Goal: Task Accomplishment & Management: Manage account settings

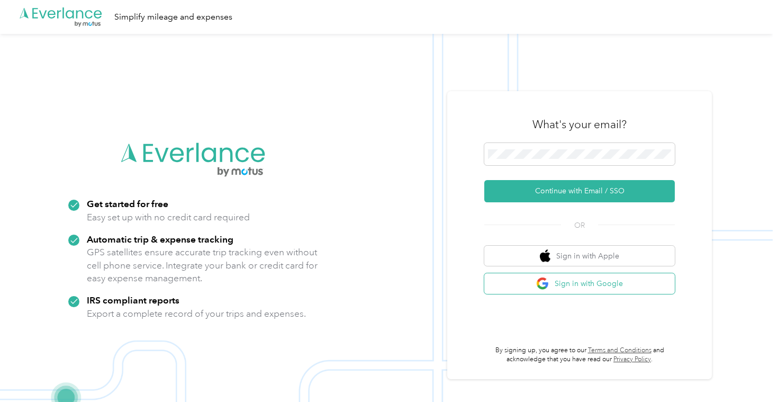
click at [521, 280] on button "Sign in with Google" at bounding box center [580, 283] width 191 height 21
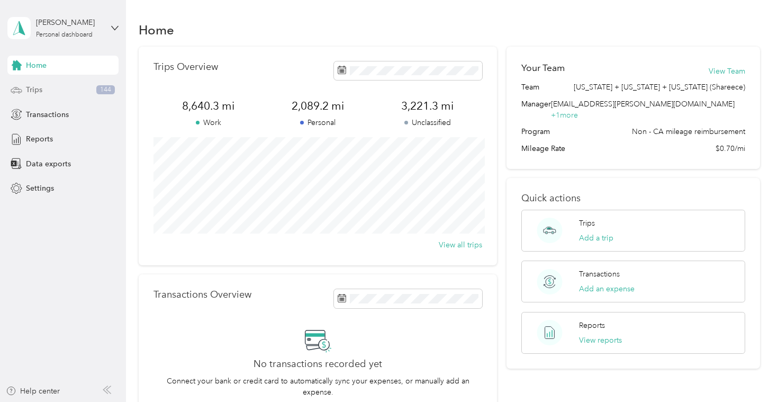
click at [82, 88] on div "Trips 144" at bounding box center [62, 89] width 111 height 19
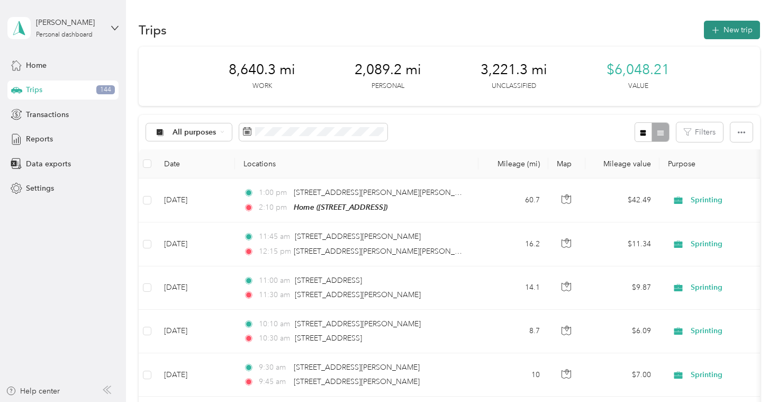
click at [740, 32] on button "New trip" at bounding box center [732, 30] width 56 height 19
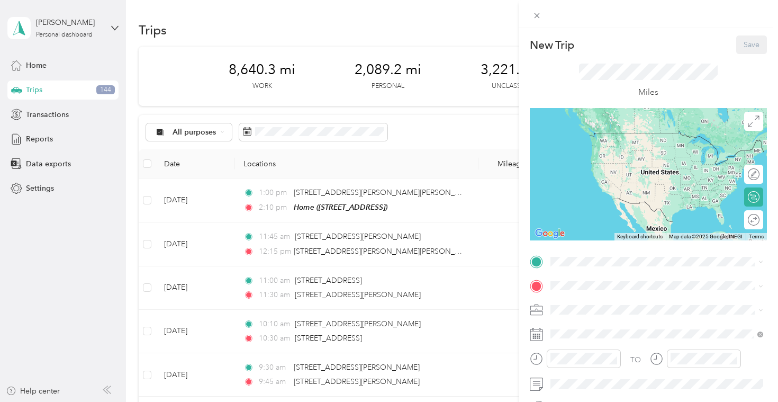
click at [624, 305] on div "Home [STREET_ADDRESS]" at bounding box center [604, 306] width 67 height 22
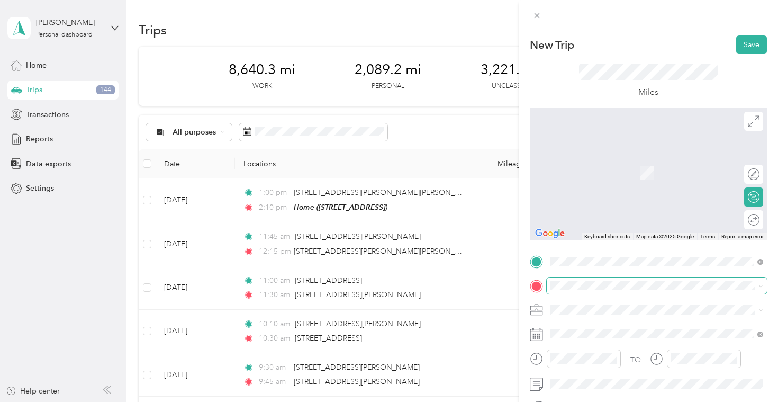
click at [615, 291] on span at bounding box center [657, 285] width 220 height 17
click at [624, 204] on div "[STREET_ADDRESS][US_STATE]" at bounding box center [656, 197] width 205 height 14
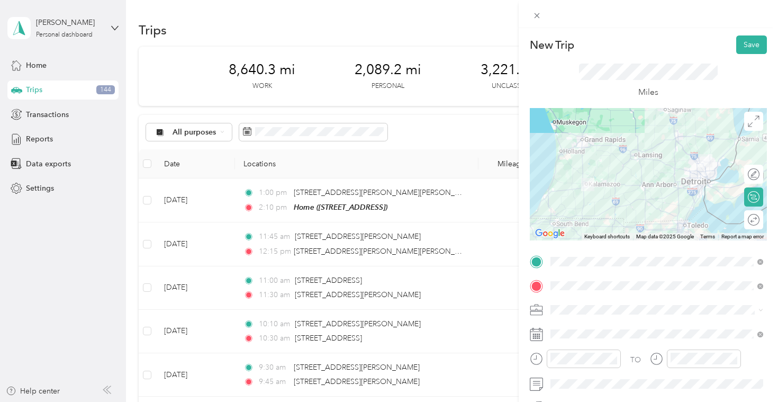
click at [669, 142] on div at bounding box center [648, 174] width 237 height 132
click at [665, 140] on div at bounding box center [648, 174] width 237 height 132
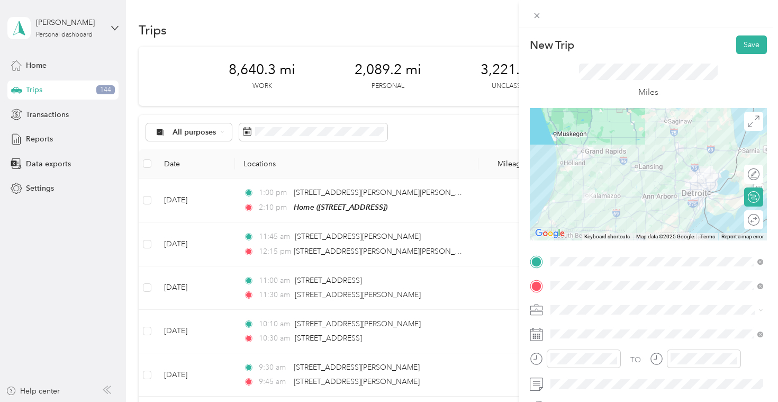
click at [659, 196] on div at bounding box center [648, 174] width 237 height 132
click at [661, 193] on div at bounding box center [648, 174] width 237 height 132
click at [663, 193] on div at bounding box center [648, 174] width 237 height 132
click at [685, 196] on div at bounding box center [648, 174] width 237 height 132
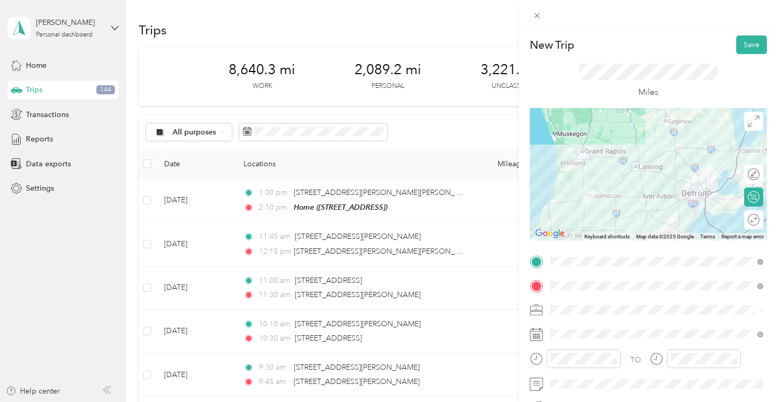
click at [699, 195] on div at bounding box center [648, 174] width 237 height 132
click at [703, 179] on div at bounding box center [648, 174] width 237 height 132
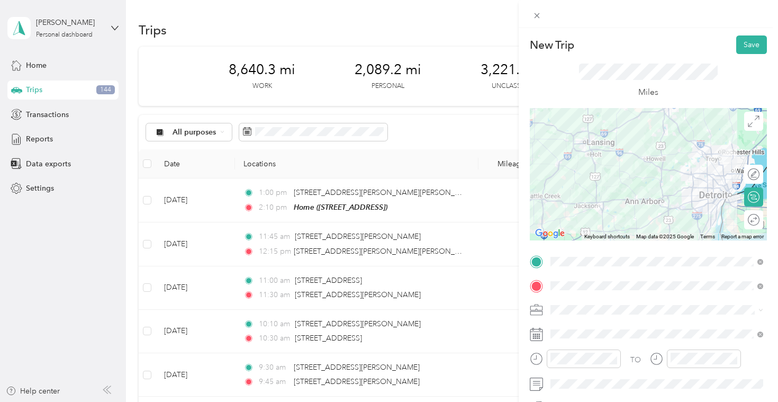
click at [688, 189] on div at bounding box center [648, 174] width 237 height 132
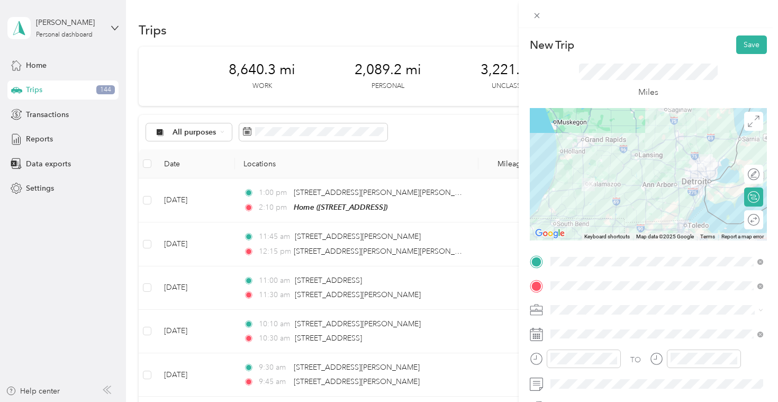
click at [685, 187] on div at bounding box center [648, 174] width 237 height 132
click at [665, 146] on div at bounding box center [648, 174] width 237 height 132
click at [664, 143] on div at bounding box center [648, 174] width 237 height 132
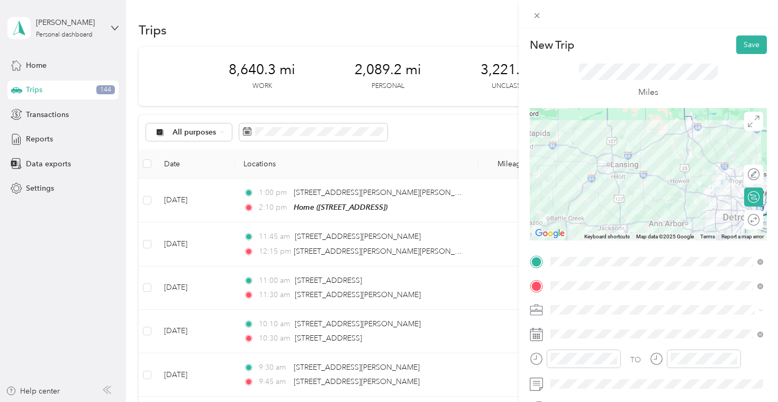
click at [658, 139] on div at bounding box center [648, 174] width 237 height 132
click at [679, 136] on div at bounding box center [648, 174] width 237 height 132
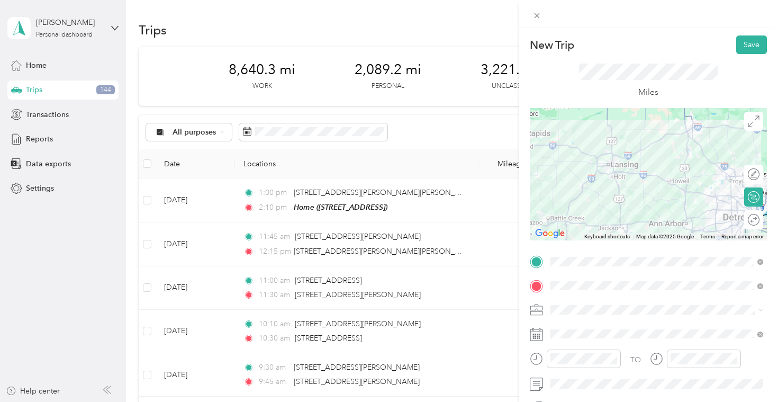
click at [707, 157] on div at bounding box center [648, 174] width 237 height 132
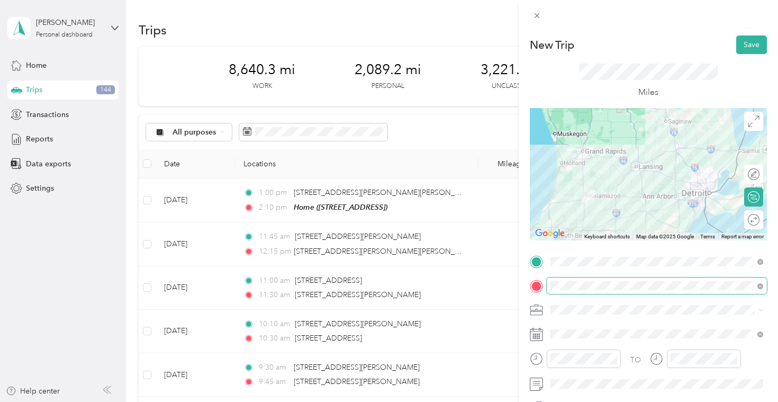
scroll to position [53, 0]
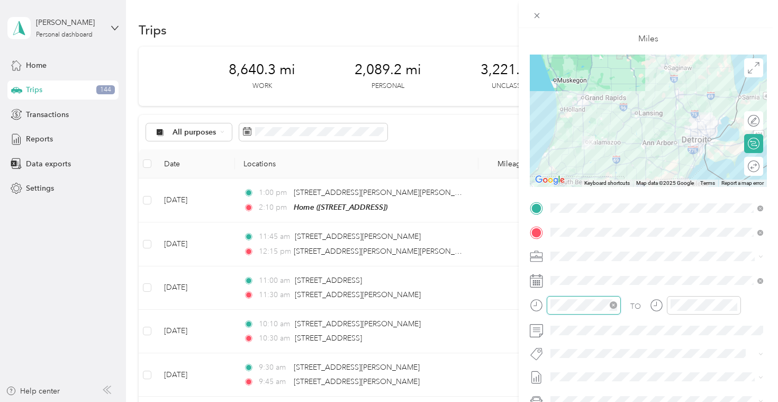
click at [550, 305] on div at bounding box center [584, 305] width 74 height 19
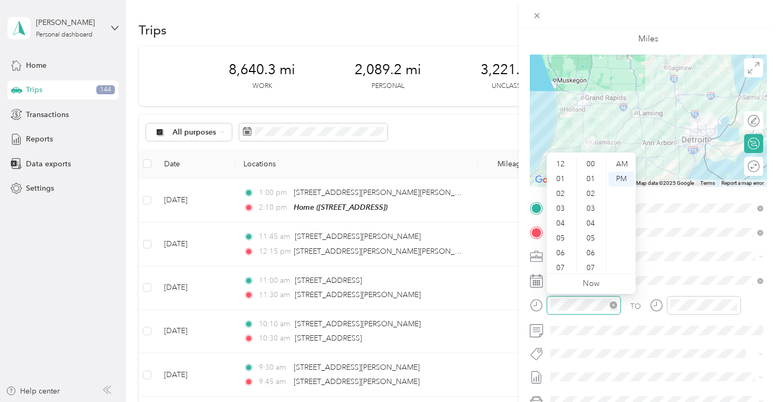
scroll to position [64, 0]
click at [561, 176] on div "05" at bounding box center [561, 174] width 25 height 15
click at [588, 165] on div "00" at bounding box center [591, 164] width 25 height 15
click at [657, 265] on div "TO Add photo" at bounding box center [648, 328] width 237 height 256
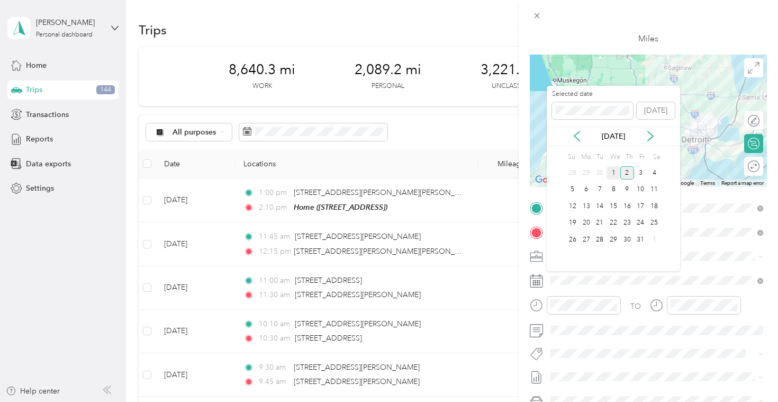
click at [614, 169] on div "1" at bounding box center [614, 172] width 14 height 13
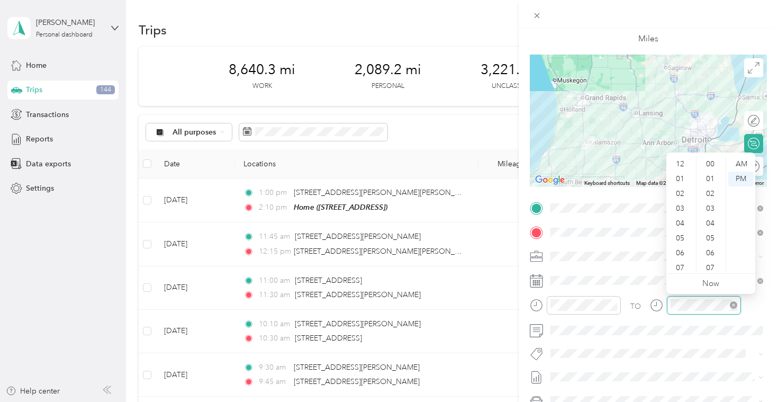
scroll to position [64, 0]
click at [678, 201] on div "07" at bounding box center [681, 204] width 25 height 15
click at [712, 188] on div "30" at bounding box center [711, 195] width 25 height 15
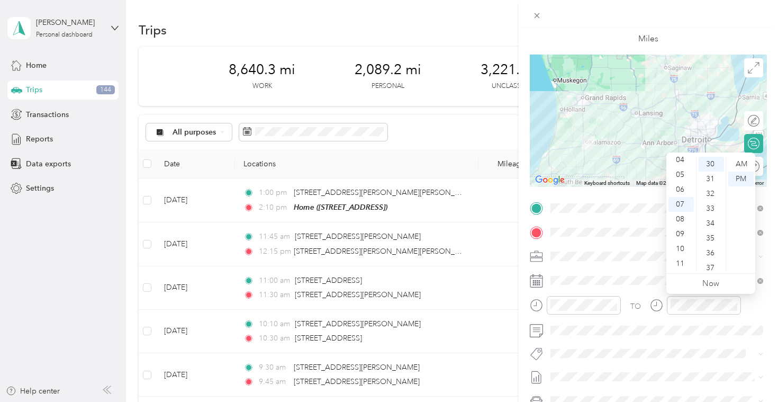
click at [644, 268] on div "TO Add photo" at bounding box center [648, 328] width 237 height 256
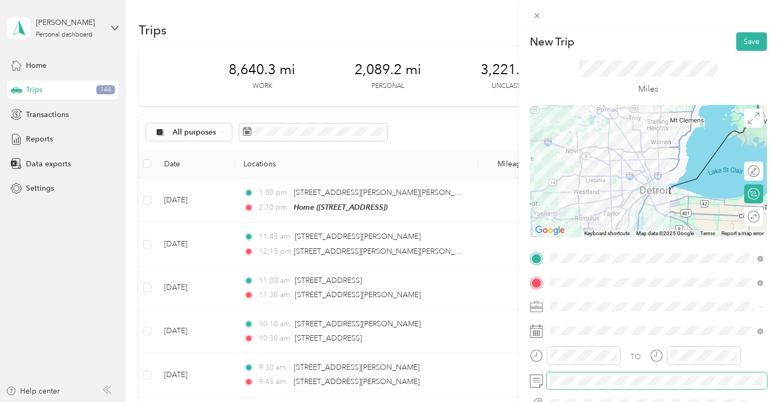
scroll to position [0, 0]
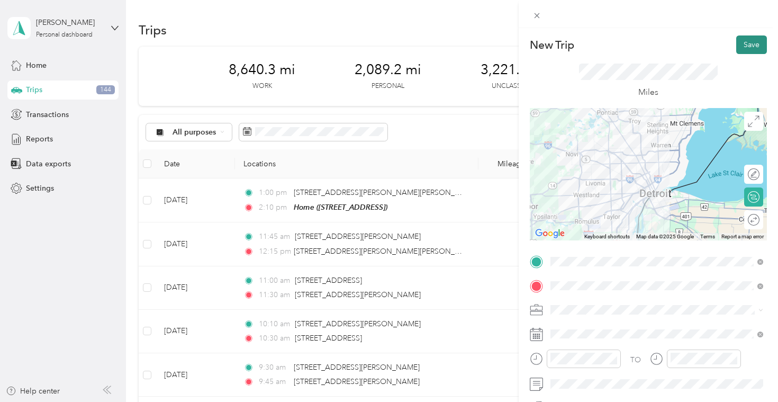
click at [748, 44] on button "Save" at bounding box center [752, 44] width 31 height 19
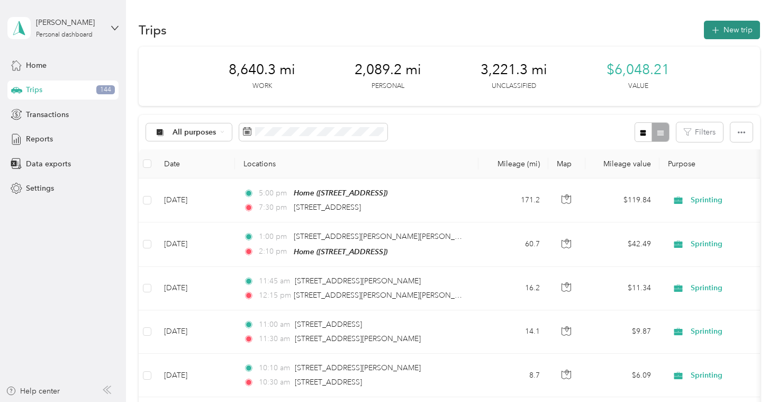
click at [734, 37] on button "New trip" at bounding box center [732, 30] width 56 height 19
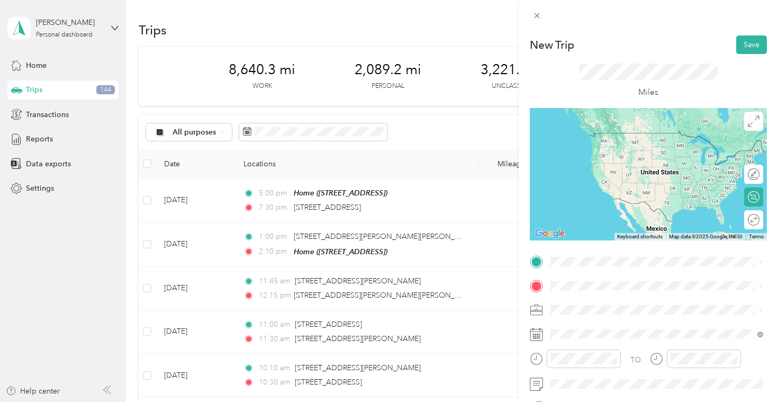
click at [609, 156] on span "[STREET_ADDRESS][US_STATE]" at bounding box center [624, 152] width 106 height 10
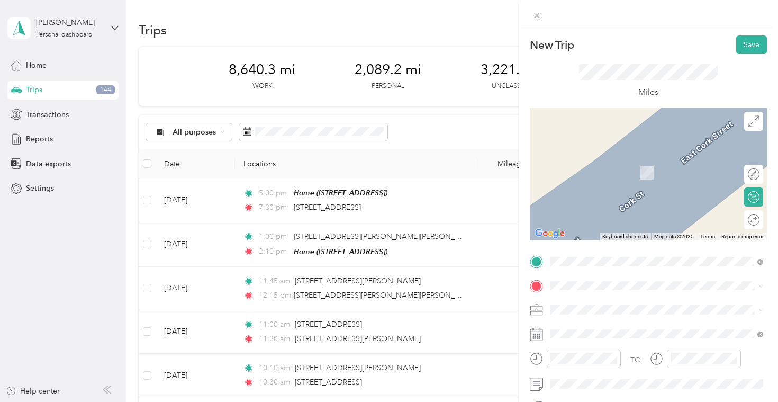
click at [569, 294] on div "TO Add photo" at bounding box center [648, 381] width 237 height 256
click at [587, 247] on span "[GEOGRAPHIC_DATA][US_STATE], [GEOGRAPHIC_DATA]" at bounding box center [666, 237] width 190 height 19
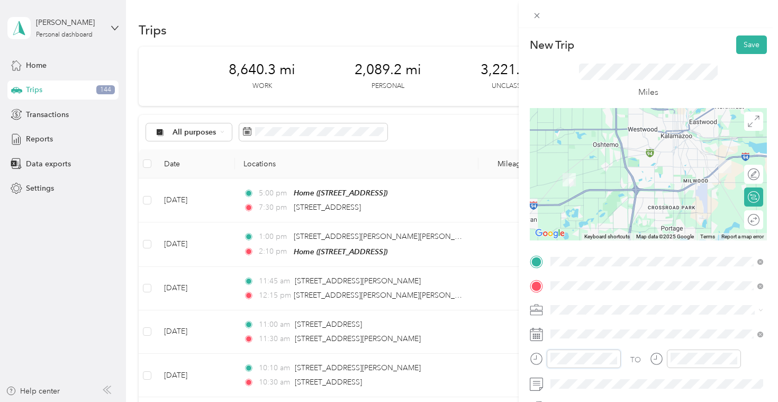
click at [535, 360] on div at bounding box center [575, 359] width 91 height 19
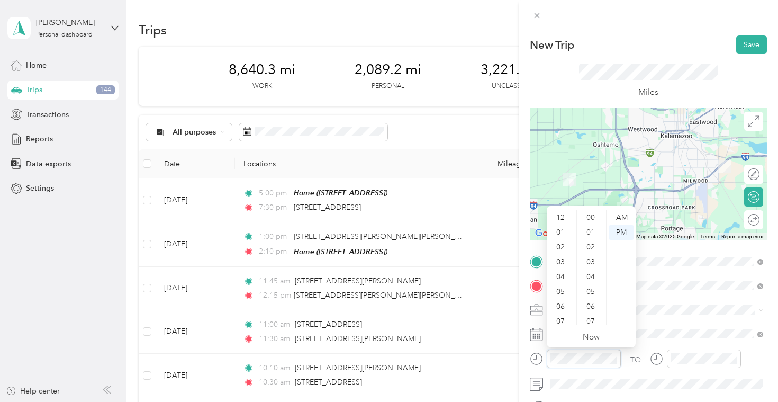
scroll to position [64, 0]
click at [589, 249] on div "40" at bounding box center [591, 251] width 25 height 15
click at [563, 255] on div "07" at bounding box center [561, 257] width 25 height 15
click at [626, 214] on div "AM" at bounding box center [621, 217] width 25 height 15
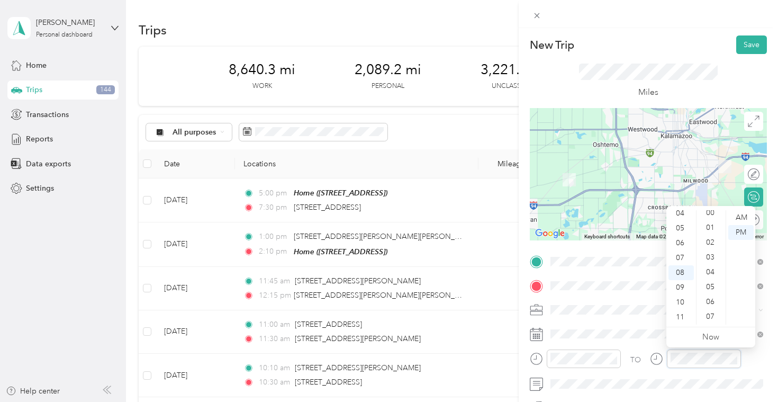
scroll to position [0, 0]
click at [710, 221] on div "00" at bounding box center [711, 217] width 25 height 15
click at [750, 213] on div "AM" at bounding box center [741, 217] width 25 height 15
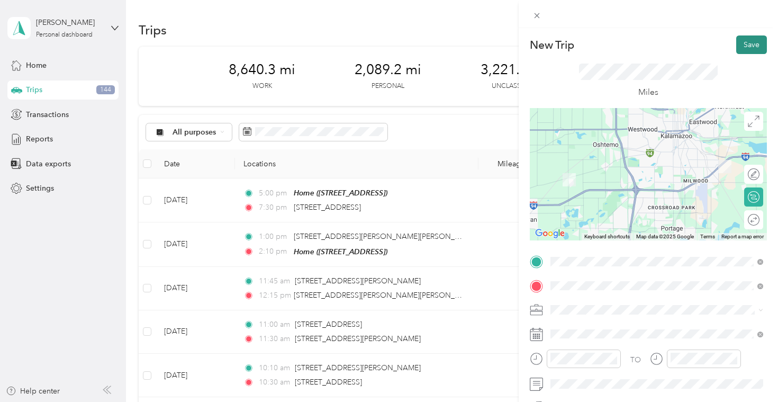
click at [755, 38] on button "Save" at bounding box center [752, 44] width 31 height 19
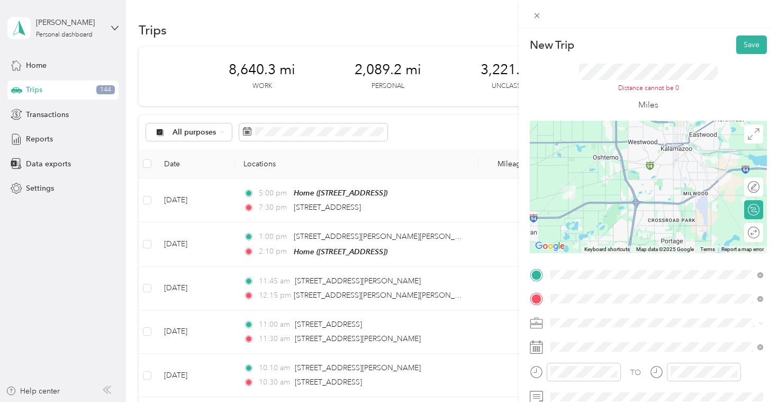
click at [634, 258] on span "[GEOGRAPHIC_DATA][US_STATE], [GEOGRAPHIC_DATA]" at bounding box center [659, 248] width 177 height 19
click at [677, 172] on span "[STREET_ADDRESS][US_STATE]" at bounding box center [624, 168] width 106 height 10
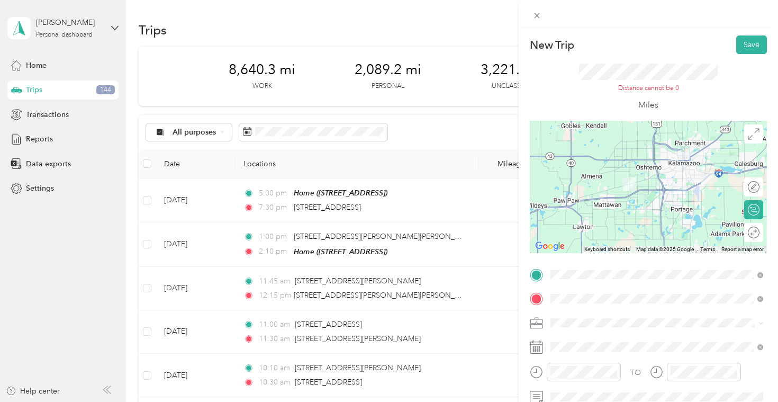
click at [707, 181] on img at bounding box center [707, 177] width 13 height 13
click at [633, 186] on img at bounding box center [629, 183] width 13 height 13
click at [536, 20] on span at bounding box center [537, 15] width 15 height 15
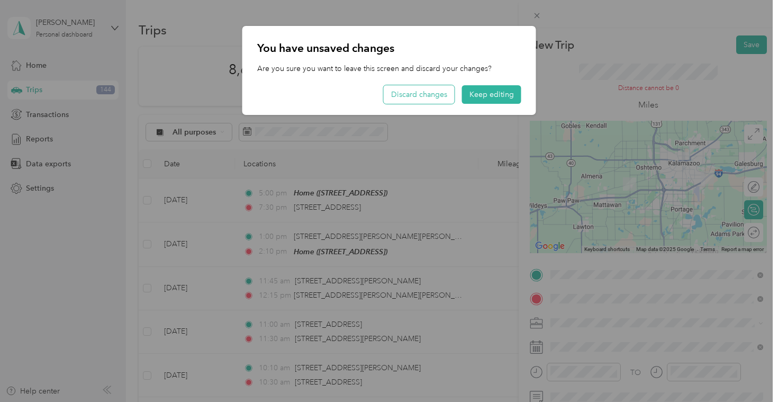
click at [451, 97] on button "Discard changes" at bounding box center [419, 94] width 71 height 19
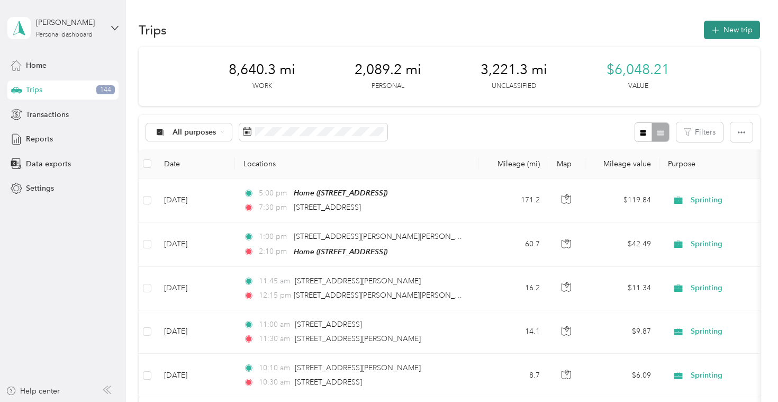
click at [723, 21] on button "New trip" at bounding box center [732, 30] width 56 height 19
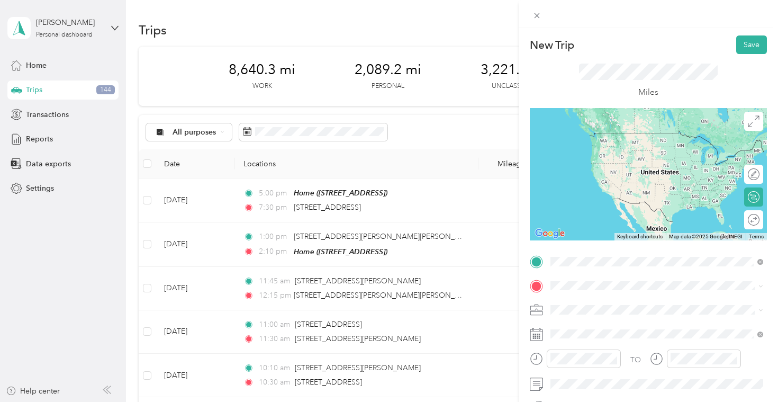
click at [593, 304] on span "[STREET_ADDRESS][US_STATE]" at bounding box center [624, 300] width 106 height 10
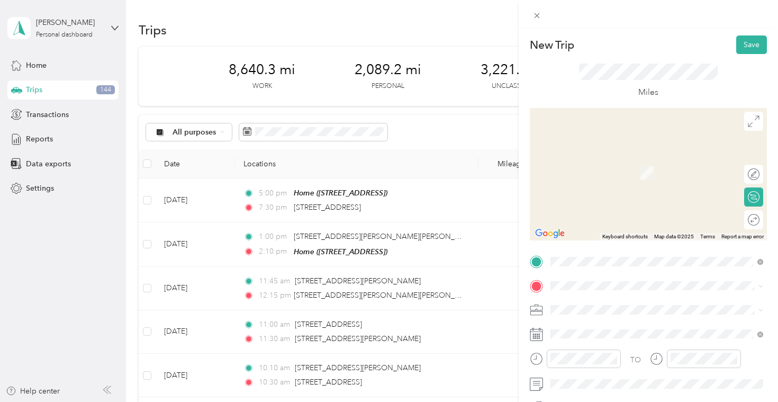
click at [642, 358] on span "[GEOGRAPHIC_DATA][US_STATE], [GEOGRAPHIC_DATA]" at bounding box center [666, 348] width 190 height 19
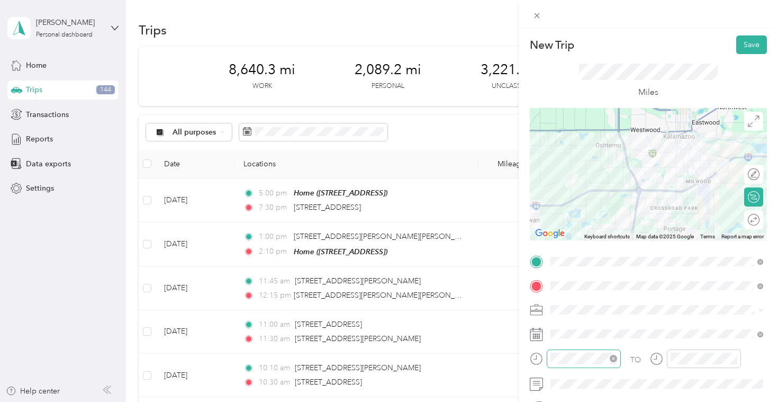
click at [614, 358] on icon "close-circle" at bounding box center [613, 358] width 7 height 7
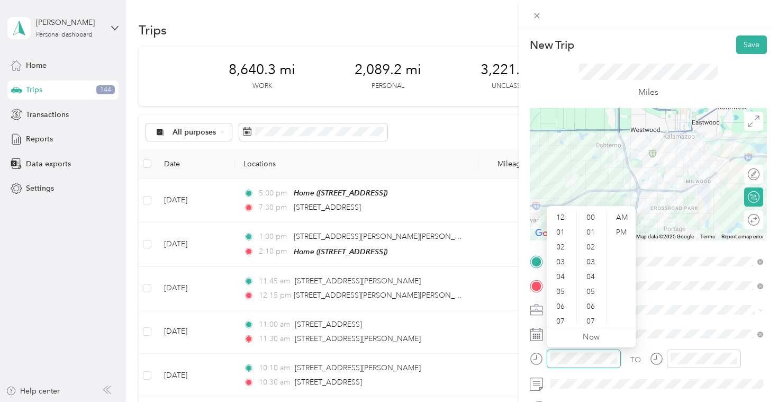
scroll to position [667, 0]
click at [567, 318] on div "07" at bounding box center [561, 321] width 25 height 15
click at [593, 225] on div "40" at bounding box center [591, 226] width 25 height 15
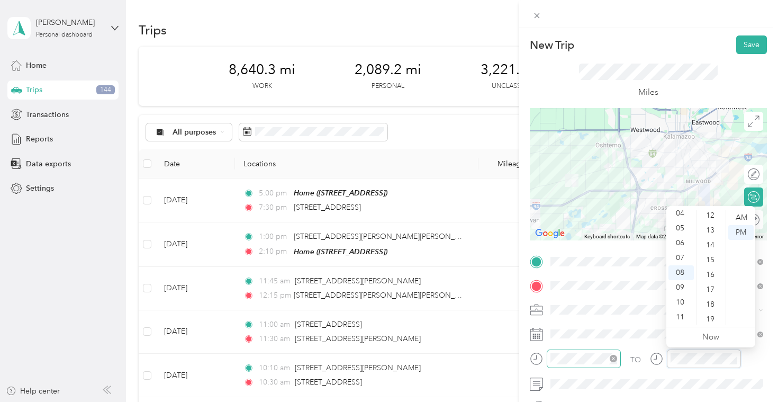
scroll to position [0, 0]
click at [745, 214] on div "AM" at bounding box center [741, 217] width 25 height 15
click at [716, 220] on div "00" at bounding box center [711, 217] width 25 height 15
click at [712, 218] on div "00" at bounding box center [711, 217] width 25 height 15
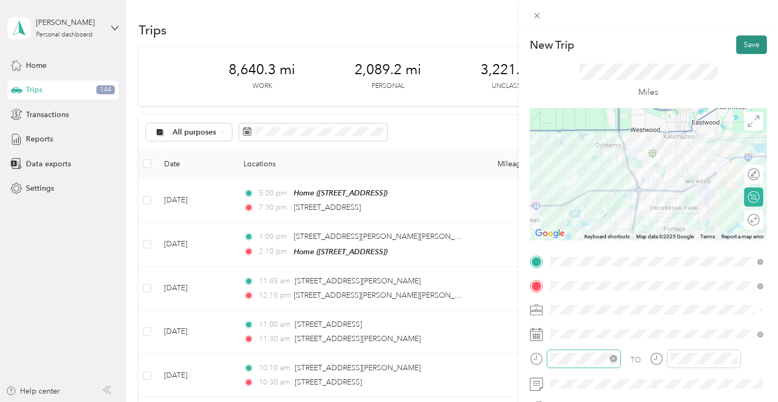
click at [748, 41] on button "Save" at bounding box center [752, 44] width 31 height 19
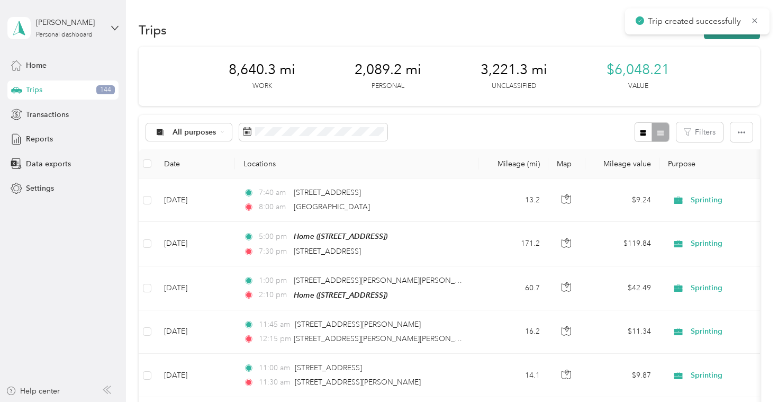
click at [737, 36] on button "New trip" at bounding box center [732, 30] width 56 height 19
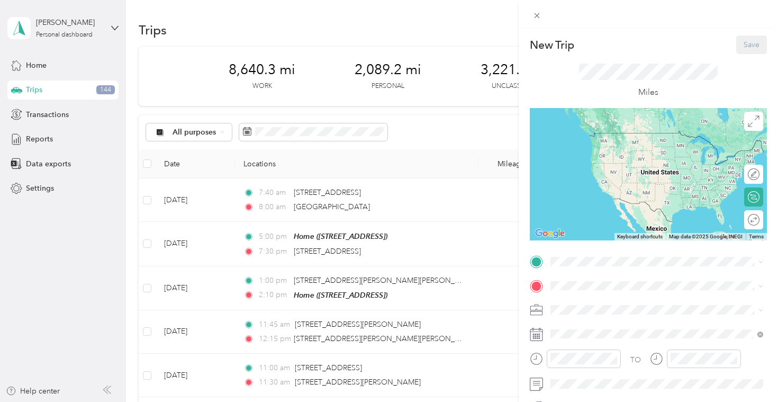
click at [350, 207] on div "New Trip Save This trip cannot be edited because it is either under review, app…" at bounding box center [389, 201] width 778 height 402
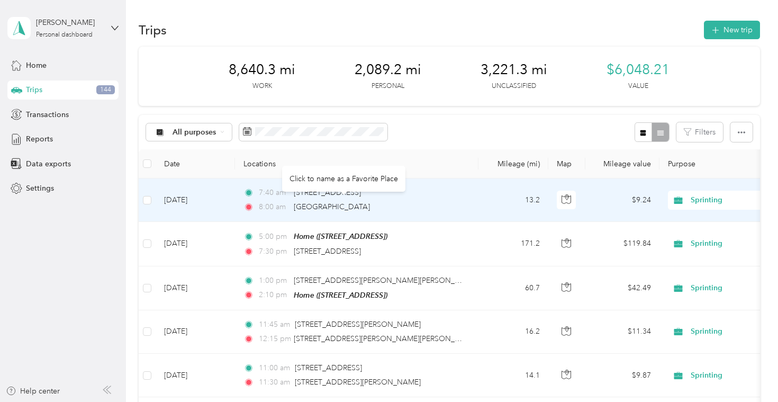
click at [429, 200] on div "7:40 am [STREET_ADDRESS][GEOGRAPHIC_DATA]:00 [GEOGRAPHIC_DATA]" at bounding box center [355, 200] width 222 height 26
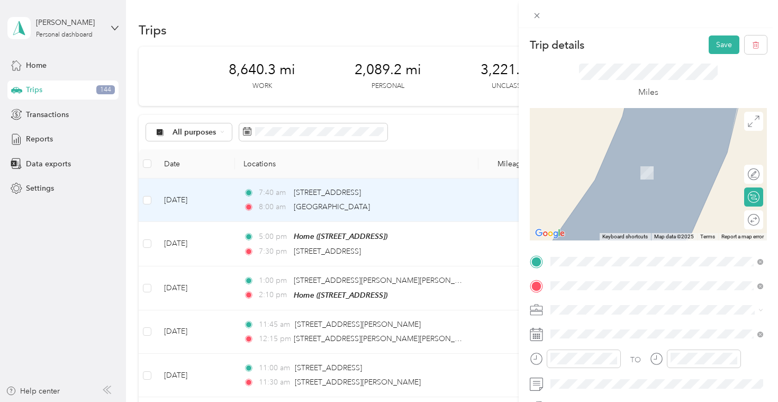
click at [658, 198] on span "[GEOGRAPHIC_DATA][US_STATE], [GEOGRAPHIC_DATA]" at bounding box center [666, 202] width 190 height 19
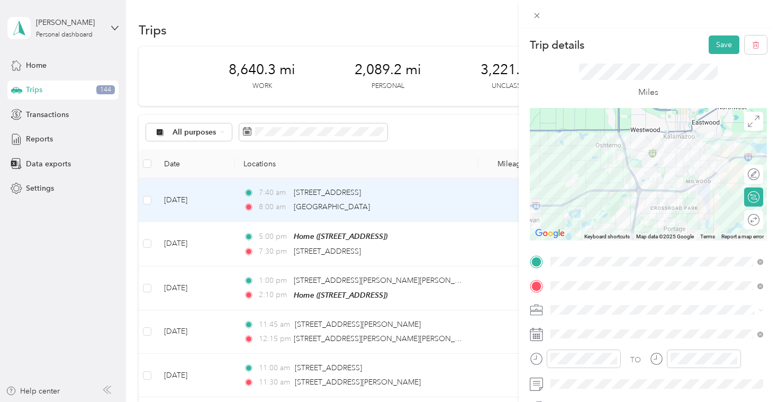
click at [488, 132] on div "Trip details Save This trip cannot be edited because it is either under review,…" at bounding box center [389, 201] width 778 height 402
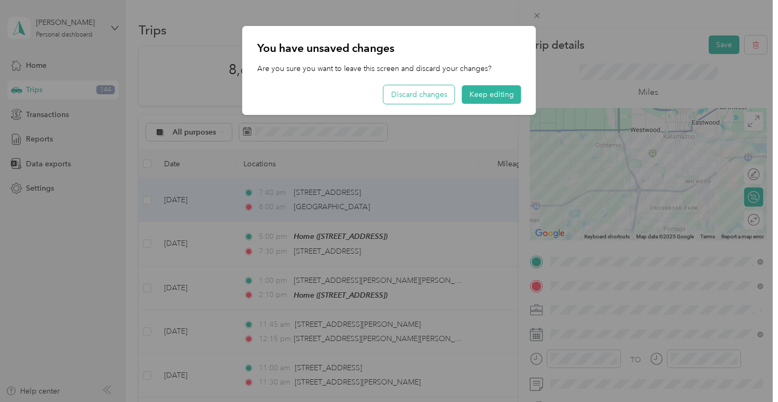
click at [450, 93] on button "Discard changes" at bounding box center [419, 94] width 71 height 19
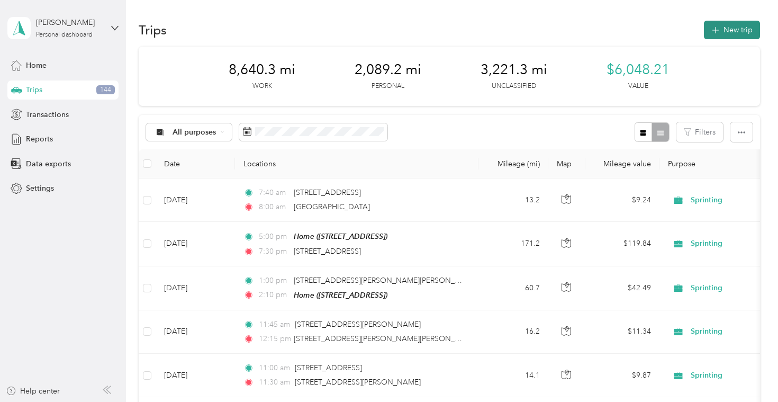
click at [741, 29] on button "New trip" at bounding box center [732, 30] width 56 height 19
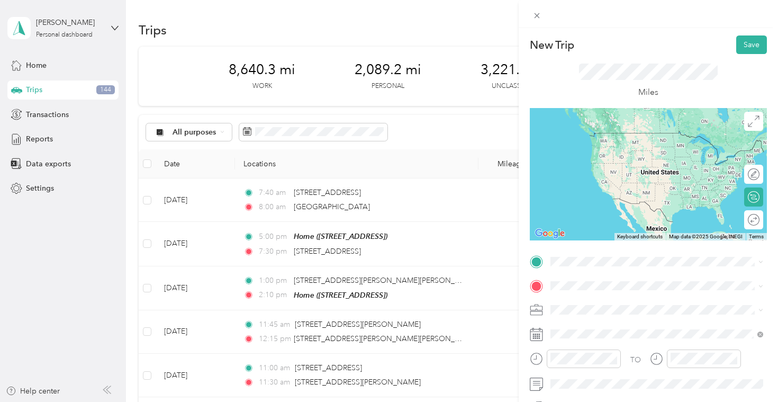
click at [617, 328] on span "[GEOGRAPHIC_DATA][US_STATE], [GEOGRAPHIC_DATA]" at bounding box center [666, 325] width 190 height 19
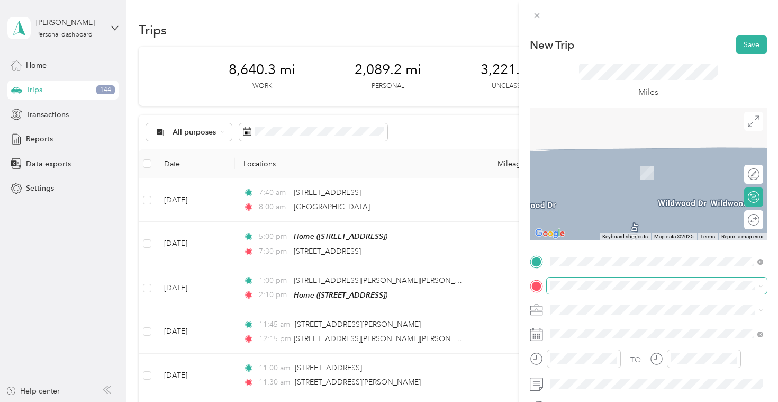
click at [585, 290] on span at bounding box center [657, 285] width 220 height 17
click at [644, 159] on span "[STREET_ADDRESS][US_STATE]" at bounding box center [624, 157] width 106 height 10
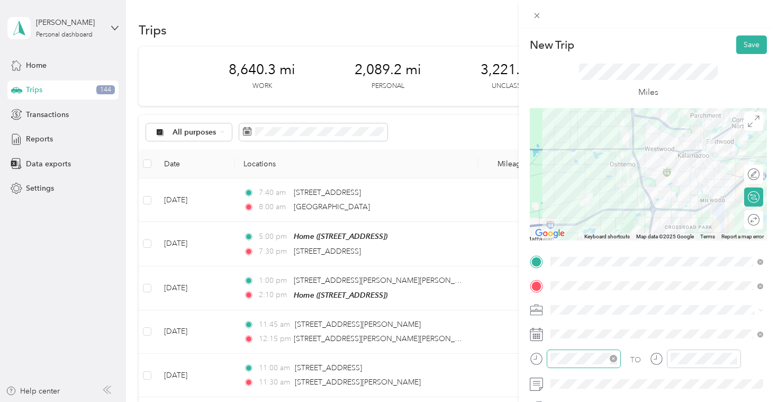
click at [612, 360] on icon "close-circle" at bounding box center [613, 358] width 7 height 7
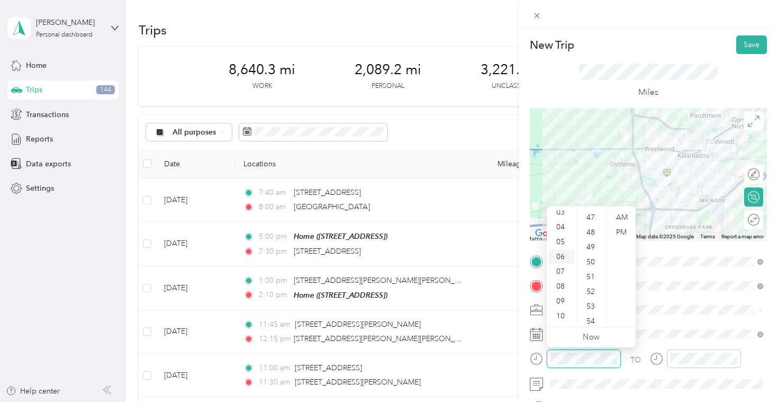
scroll to position [64, 0]
click at [565, 272] on div "08" at bounding box center [561, 272] width 25 height 15
click at [595, 276] on div "40" at bounding box center [591, 277] width 25 height 15
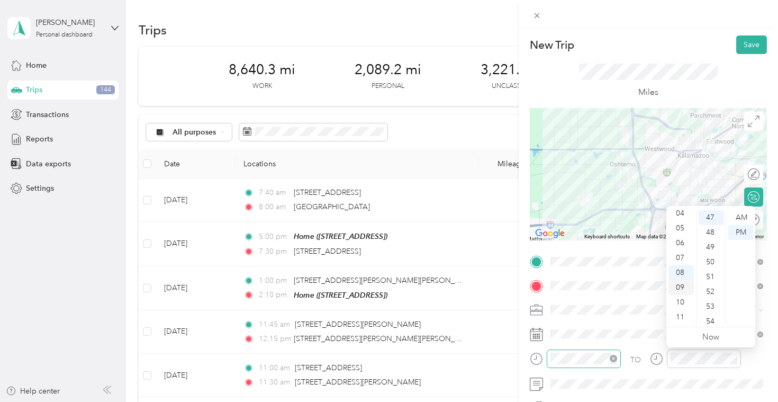
click at [682, 286] on div "09" at bounding box center [681, 287] width 25 height 15
click at [707, 217] on div "00" at bounding box center [711, 217] width 25 height 15
click at [738, 212] on div "AM" at bounding box center [741, 217] width 25 height 15
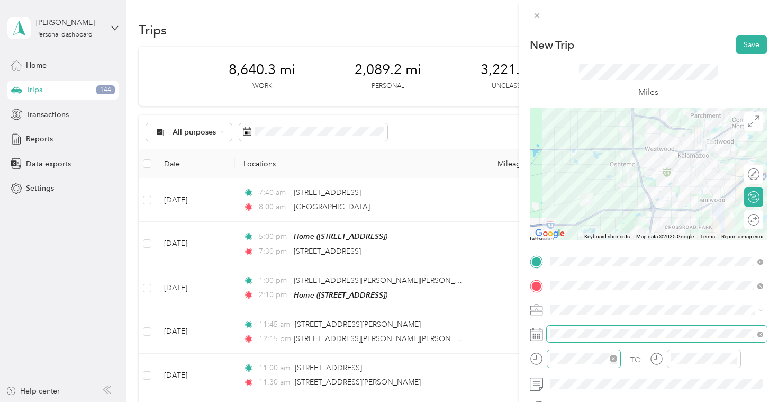
click at [633, 326] on span at bounding box center [657, 334] width 220 height 17
click at [759, 46] on button "Save" at bounding box center [752, 44] width 31 height 19
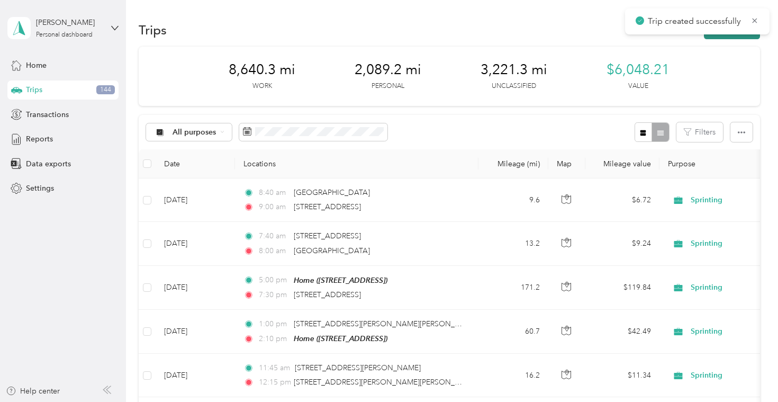
click at [715, 34] on button "New trip" at bounding box center [732, 30] width 56 height 19
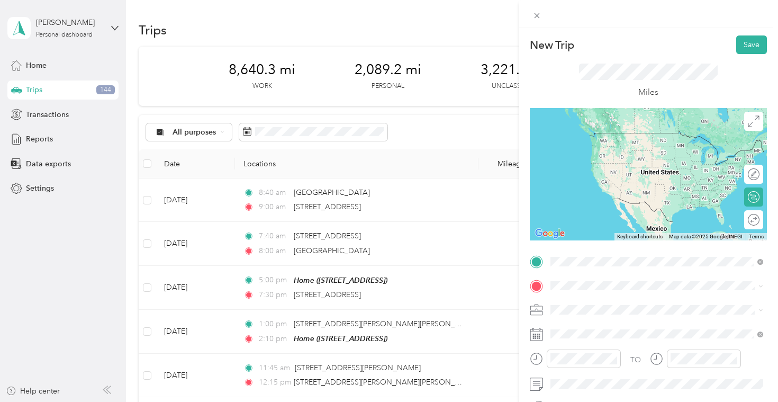
click at [623, 138] on span "[STREET_ADDRESS][US_STATE]" at bounding box center [624, 133] width 106 height 10
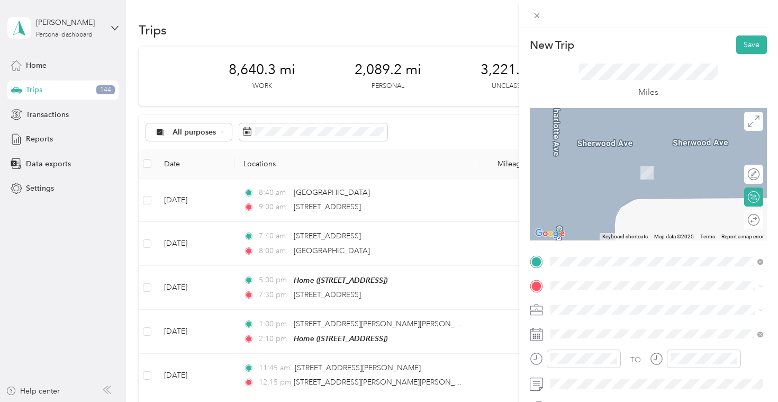
click at [635, 332] on span "[PERSON_NAME][GEOGRAPHIC_DATA][US_STATE], [GEOGRAPHIC_DATA]" at bounding box center [666, 328] width 190 height 19
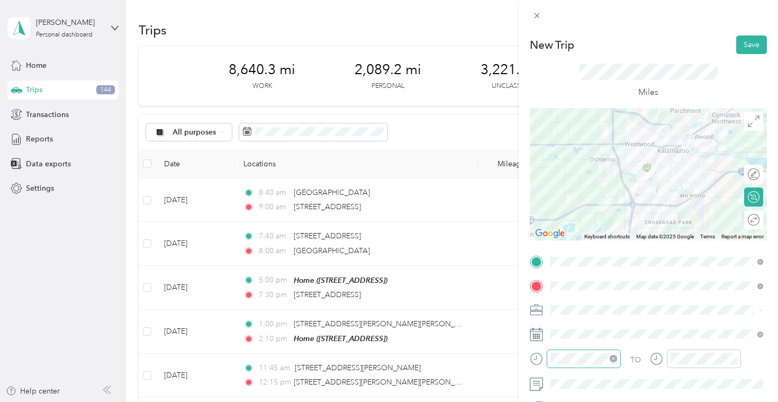
click at [595, 351] on div at bounding box center [584, 359] width 74 height 19
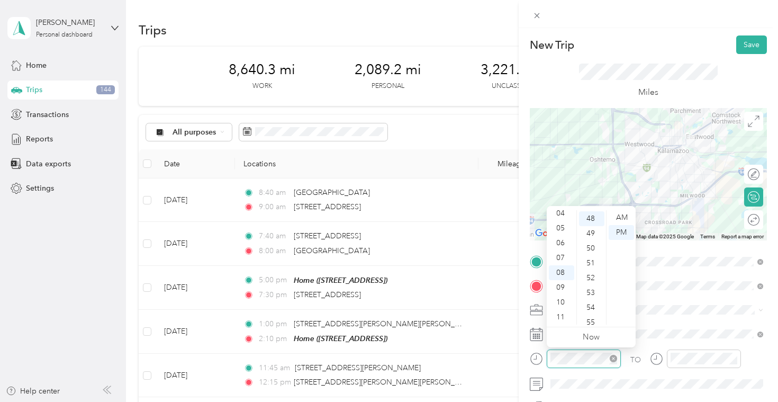
scroll to position [712, 0]
click at [560, 286] on div "09" at bounding box center [561, 287] width 25 height 15
click at [596, 253] on div "40" at bounding box center [591, 253] width 25 height 15
click at [621, 216] on div "AM" at bounding box center [621, 217] width 25 height 15
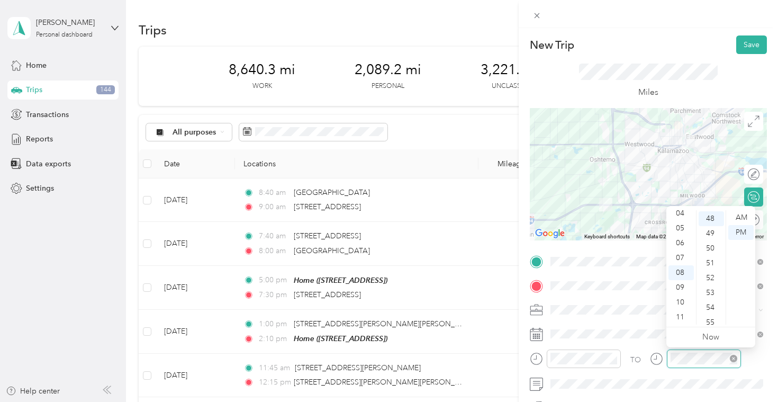
scroll to position [712, 0]
click at [684, 309] on div "10" at bounding box center [681, 302] width 25 height 15
click at [709, 214] on div "00" at bounding box center [711, 217] width 25 height 15
click at [741, 221] on div "AM" at bounding box center [741, 217] width 25 height 15
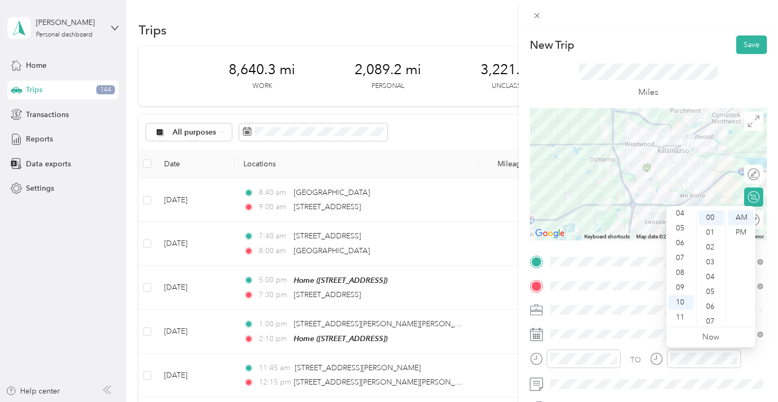
click at [634, 322] on div "TO Add photo" at bounding box center [648, 381] width 237 height 256
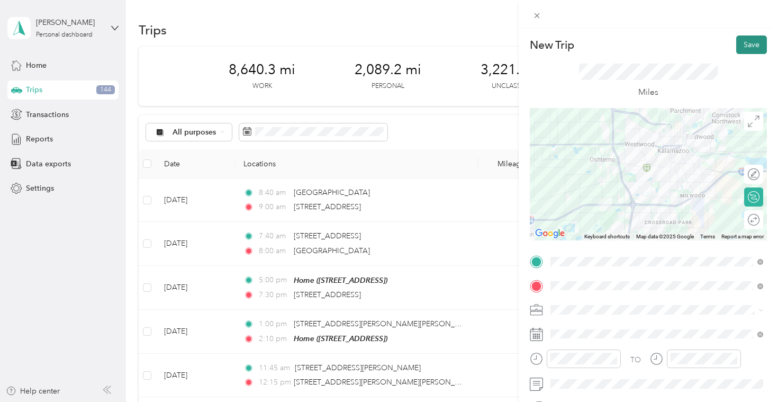
click at [759, 35] on button "Save" at bounding box center [752, 44] width 31 height 19
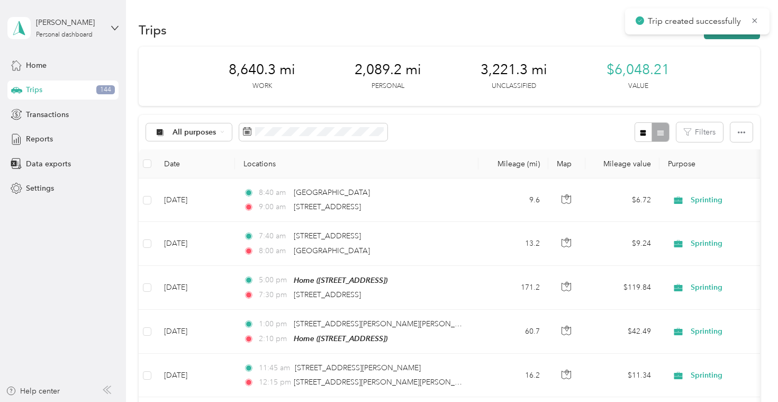
click at [735, 38] on button "New trip" at bounding box center [732, 30] width 56 height 19
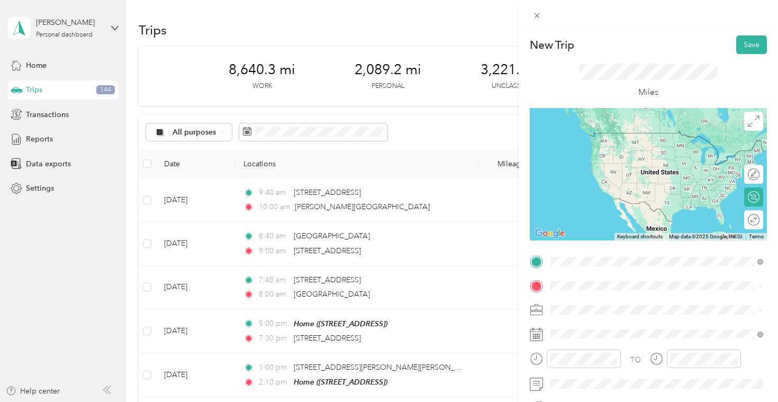
click at [608, 303] on span "[PERSON_NAME][GEOGRAPHIC_DATA][US_STATE], [GEOGRAPHIC_DATA]" at bounding box center [666, 304] width 190 height 19
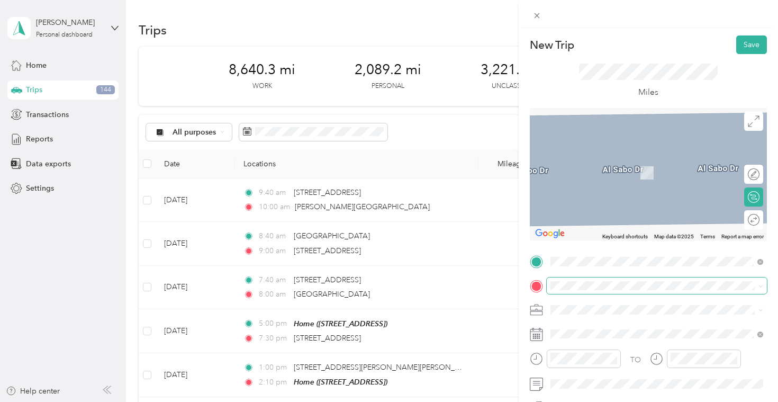
click at [593, 280] on span at bounding box center [657, 285] width 220 height 17
click at [619, 328] on span "[STREET_ADDRESS][US_STATE]" at bounding box center [624, 324] width 106 height 10
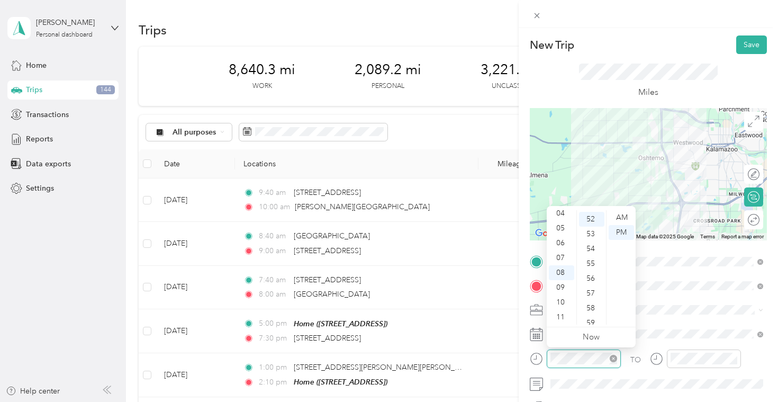
scroll to position [771, 0]
click at [564, 297] on div "10" at bounding box center [561, 302] width 25 height 15
click at [596, 295] on div "35" at bounding box center [591, 296] width 25 height 15
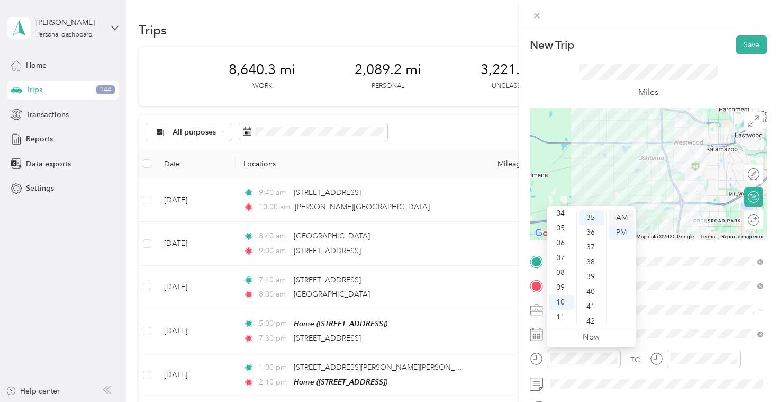
click at [628, 217] on div "AM" at bounding box center [621, 217] width 25 height 15
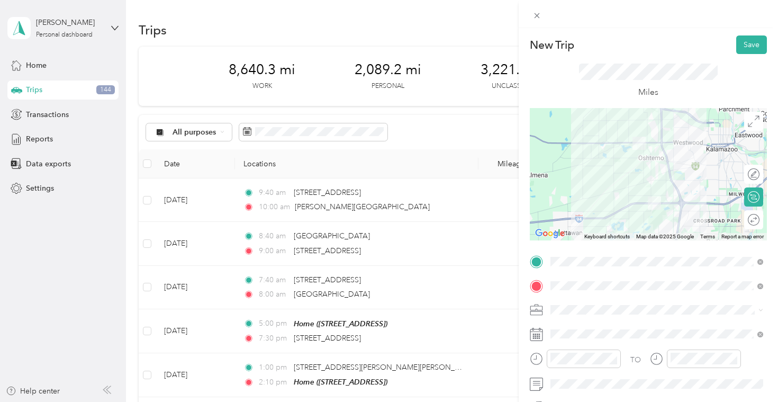
click at [650, 316] on span at bounding box center [657, 309] width 220 height 17
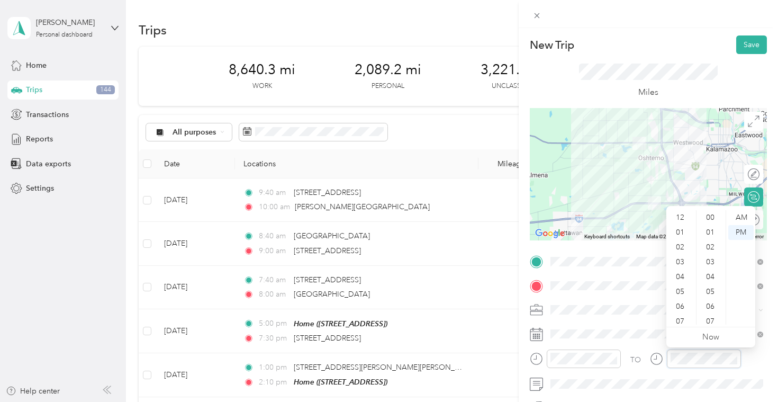
scroll to position [64, 0]
click at [686, 302] on div "10" at bounding box center [681, 302] width 25 height 15
click at [709, 290] on div "55" at bounding box center [711, 294] width 25 height 15
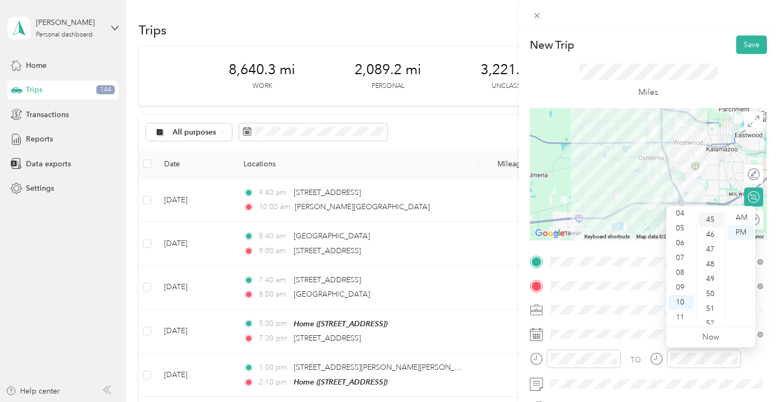
click at [711, 216] on div "45" at bounding box center [711, 219] width 25 height 15
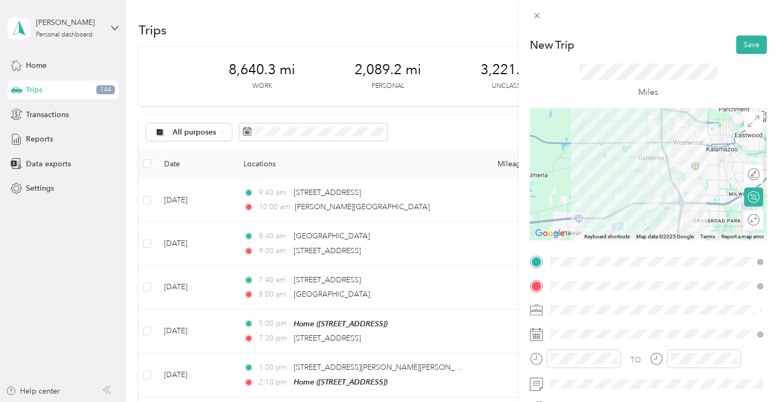
click at [647, 316] on span at bounding box center [657, 309] width 220 height 17
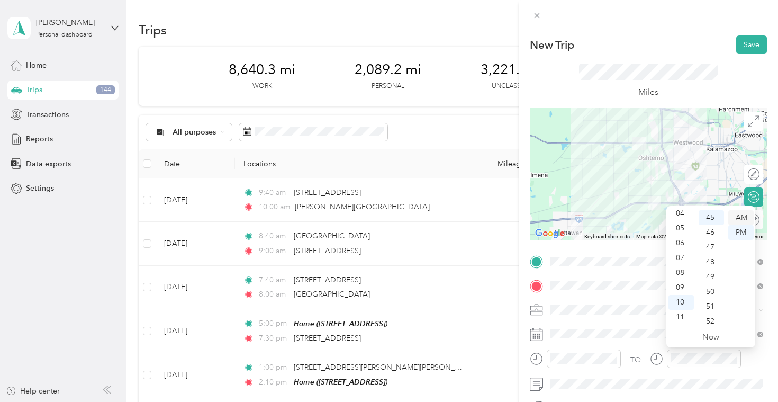
click at [743, 224] on div "AM" at bounding box center [741, 217] width 25 height 15
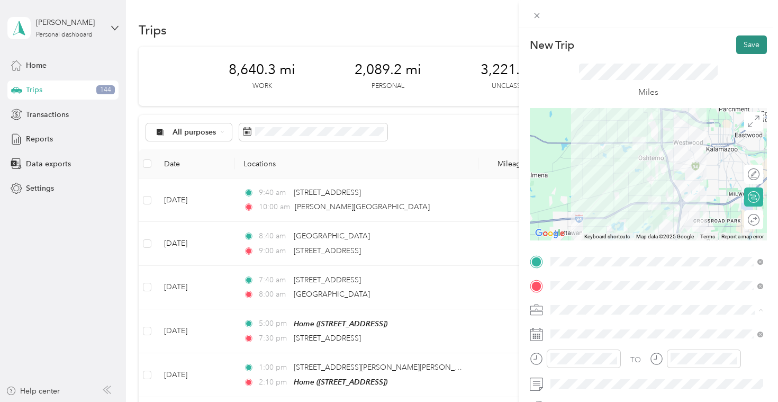
click at [755, 43] on button "Save" at bounding box center [752, 44] width 31 height 19
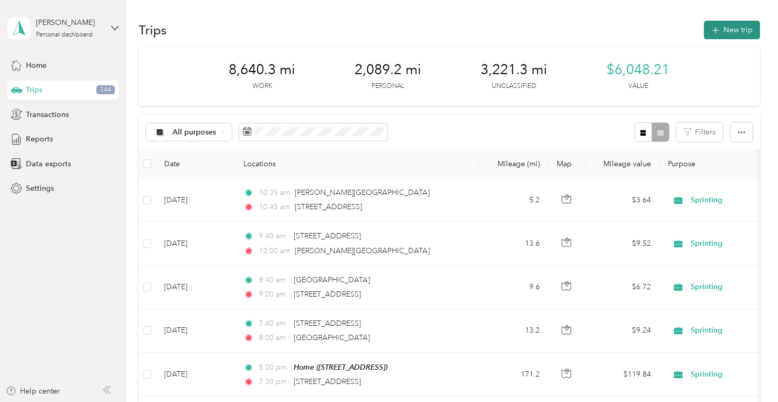
click at [728, 31] on button "New trip" at bounding box center [732, 30] width 56 height 19
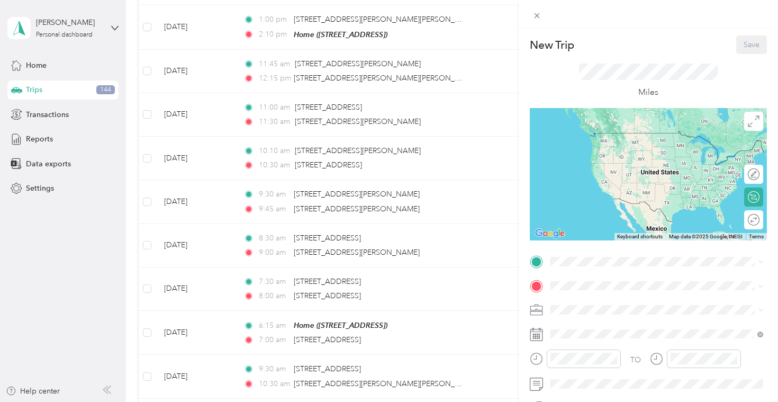
scroll to position [783, 0]
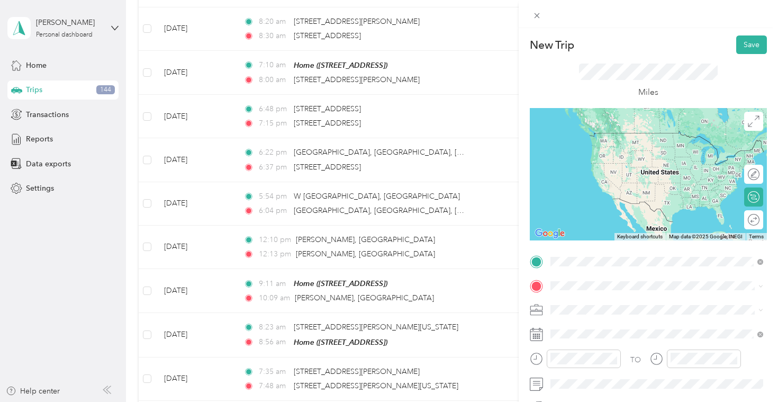
click at [677, 137] on span "[STREET_ADDRESS][US_STATE]" at bounding box center [624, 133] width 106 height 10
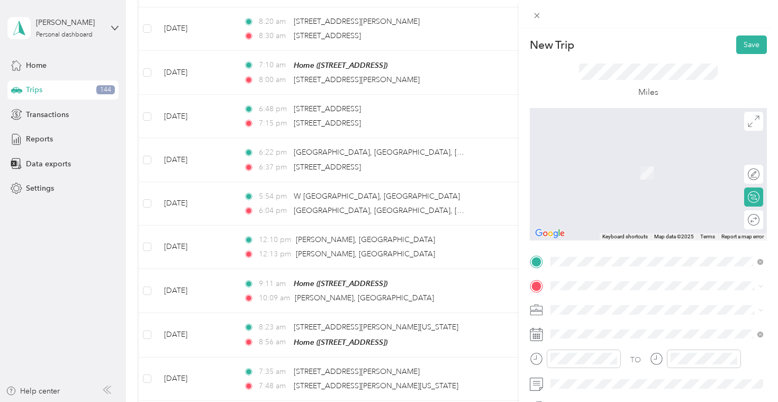
click at [664, 158] on span "[STREET_ADDRESS][US_STATE]" at bounding box center [624, 154] width 106 height 10
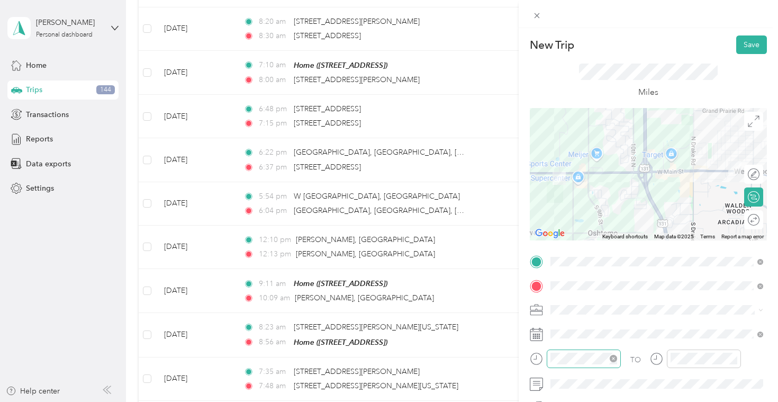
click at [613, 360] on icon "close-circle" at bounding box center [613, 358] width 7 height 7
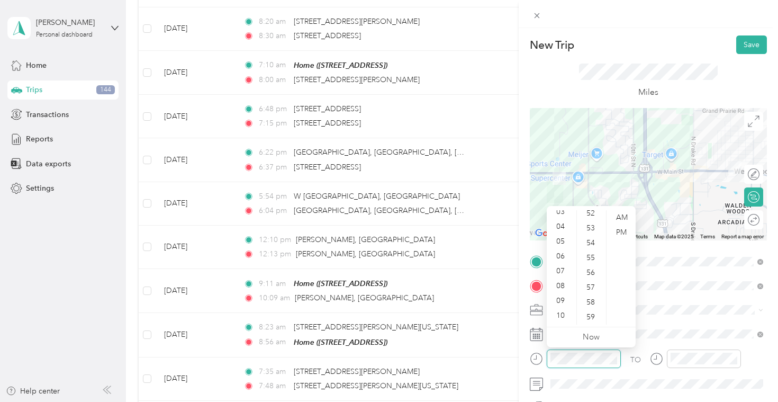
scroll to position [64, 0]
click at [569, 316] on div "11" at bounding box center [561, 317] width 25 height 15
click at [595, 288] on div "20" at bounding box center [591, 289] width 25 height 15
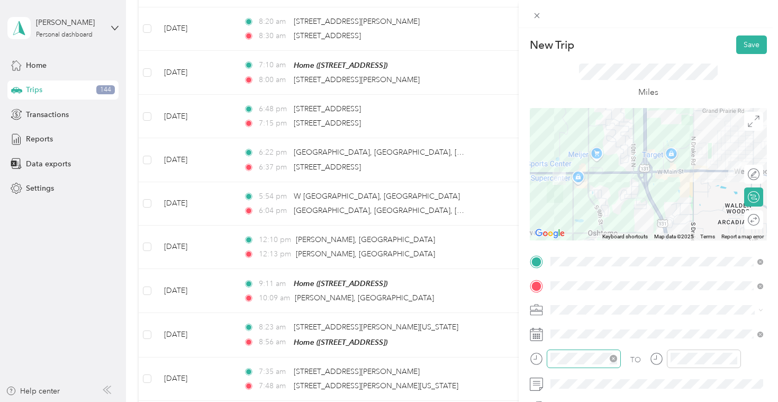
click at [653, 320] on div "TO Add photo" at bounding box center [648, 381] width 237 height 256
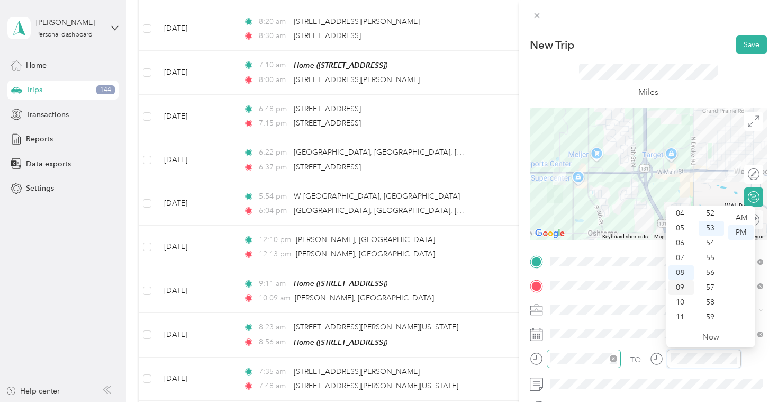
scroll to position [0, 0]
click at [684, 223] on div "12" at bounding box center [681, 217] width 25 height 15
click at [684, 217] on div "12" at bounding box center [681, 217] width 25 height 15
click at [679, 316] on div "11" at bounding box center [681, 317] width 25 height 15
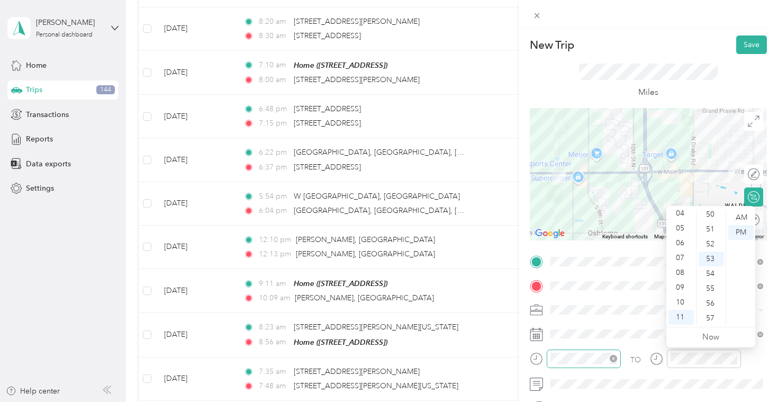
scroll to position [775, 0]
click at [710, 243] on div "30" at bounding box center [711, 248] width 25 height 15
click at [692, 87] on div "Miles" at bounding box center [648, 81] width 139 height 35
click at [743, 217] on div "AM" at bounding box center [741, 217] width 25 height 15
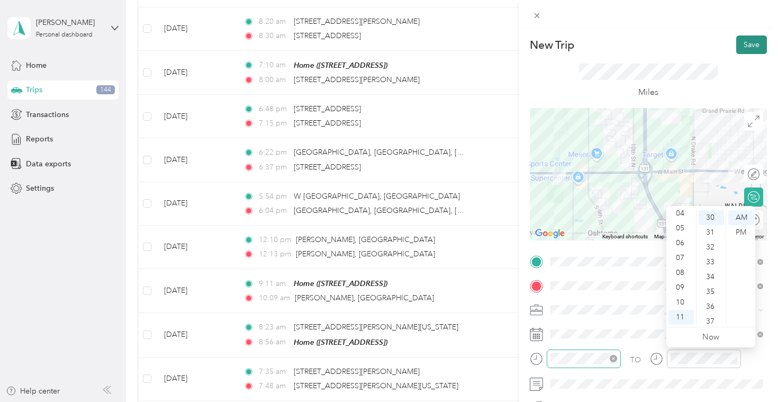
click at [749, 41] on button "Save" at bounding box center [752, 44] width 31 height 19
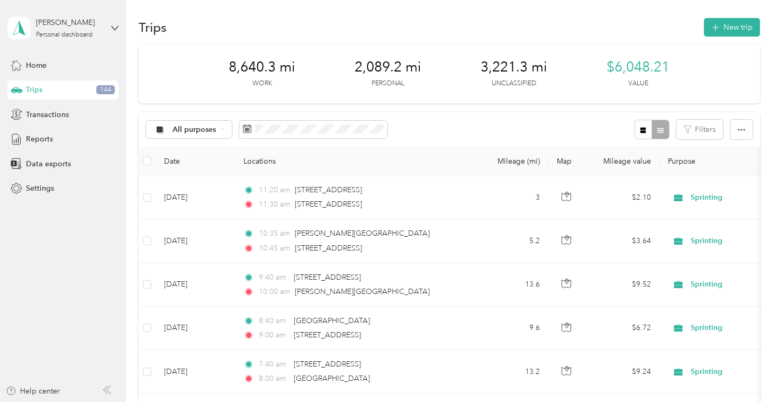
scroll to position [0, 0]
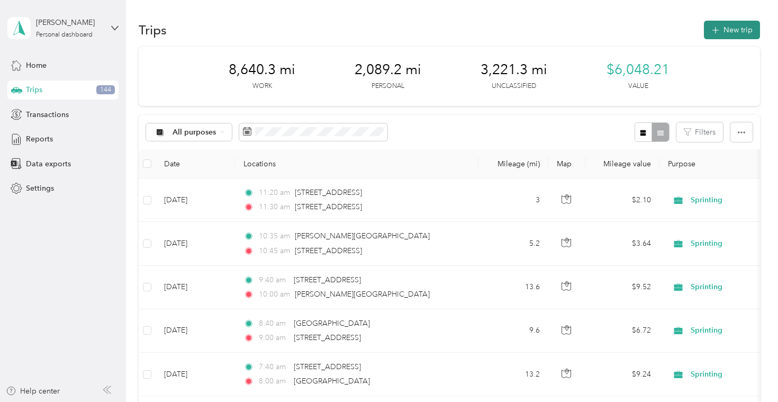
click at [721, 33] on icon "button" at bounding box center [716, 30] width 12 height 12
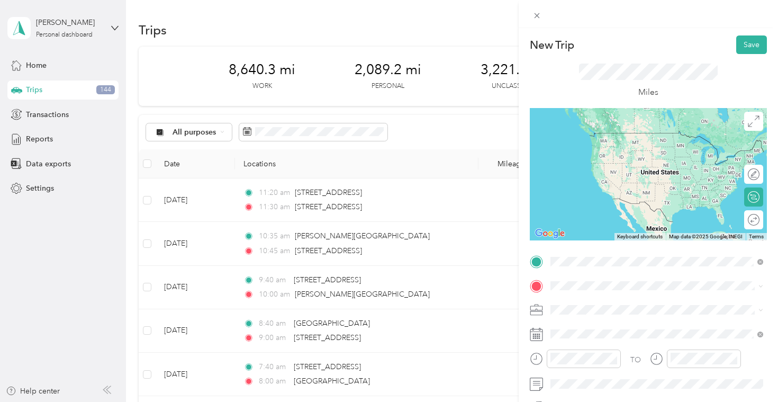
click at [632, 138] on span "[STREET_ADDRESS][US_STATE]" at bounding box center [624, 133] width 106 height 10
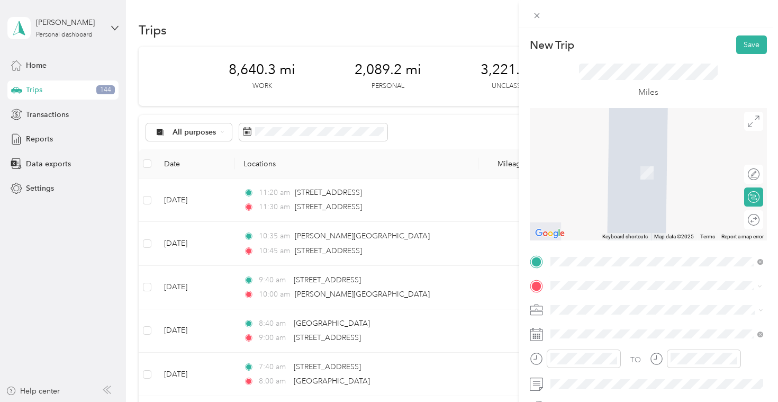
click at [612, 329] on span "[STREET_ADDRESS][US_STATE]" at bounding box center [624, 324] width 106 height 10
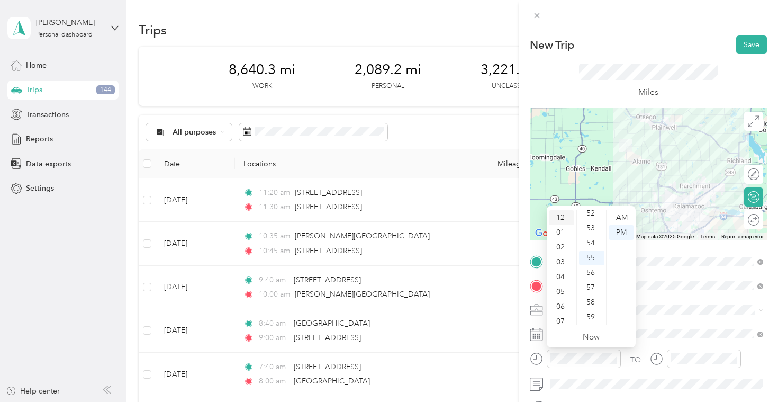
click at [563, 223] on div "12" at bounding box center [561, 217] width 25 height 15
click at [563, 220] on div "12" at bounding box center [561, 217] width 25 height 15
click at [589, 235] on div "30" at bounding box center [591, 235] width 25 height 15
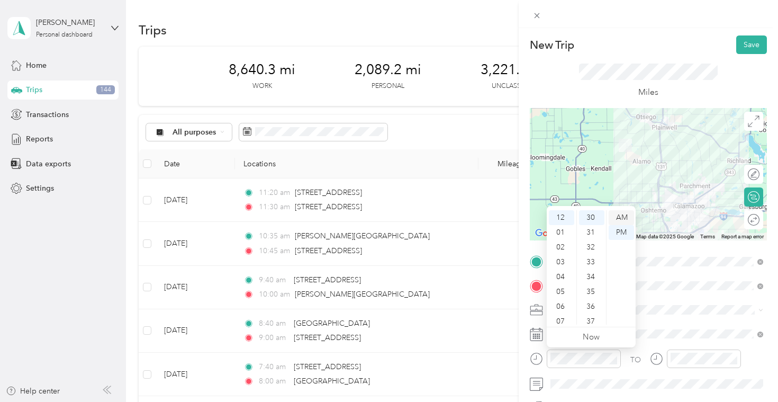
click at [623, 214] on div "AM" at bounding box center [621, 217] width 25 height 15
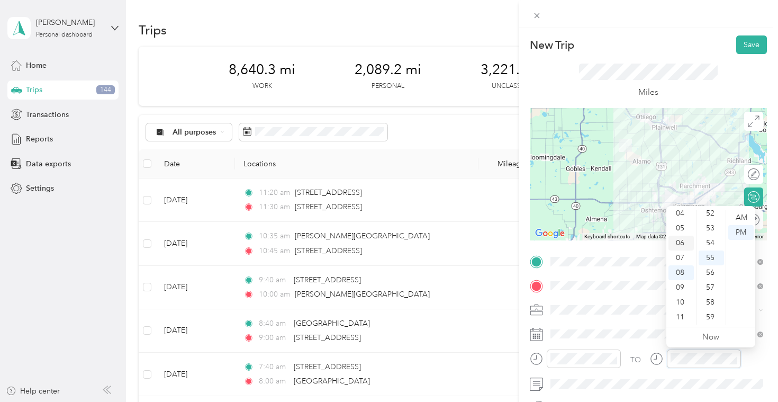
scroll to position [0, 0]
click at [685, 235] on div "01" at bounding box center [681, 232] width 25 height 15
click at [712, 217] on div "00" at bounding box center [711, 217] width 25 height 15
click at [743, 218] on div "AM" at bounding box center [741, 217] width 25 height 15
click at [747, 233] on div "PM" at bounding box center [741, 232] width 25 height 15
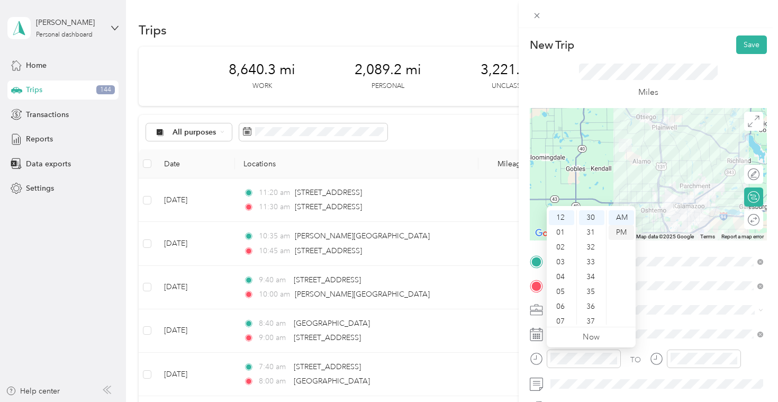
click at [621, 225] on div "PM" at bounding box center [621, 232] width 25 height 15
click at [757, 52] on button "Save" at bounding box center [752, 44] width 31 height 19
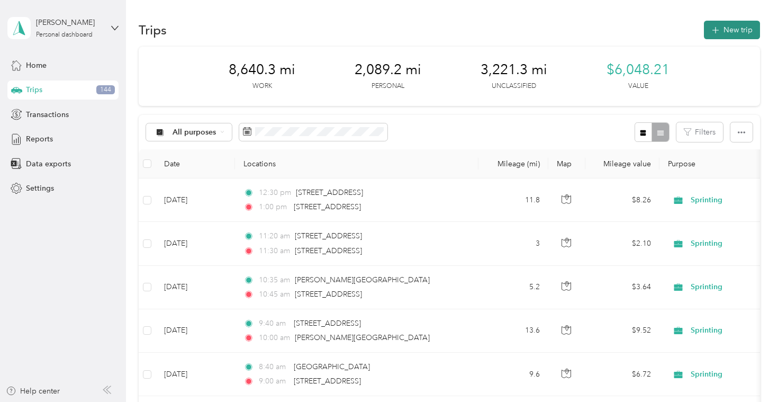
click at [740, 34] on button "New trip" at bounding box center [732, 30] width 56 height 19
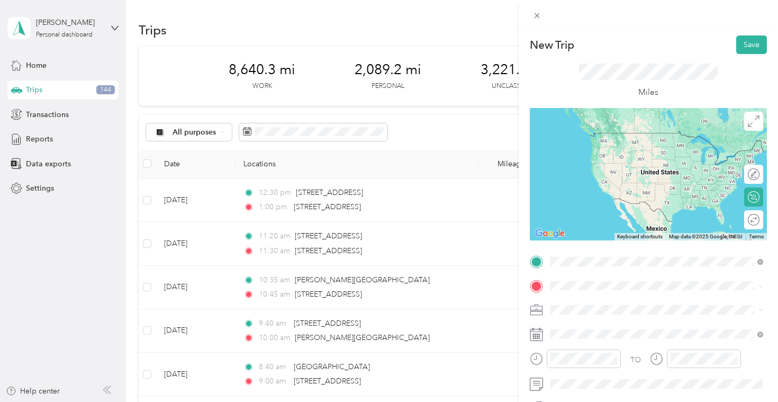
click at [594, 203] on span "[STREET_ADDRESS][US_STATE]" at bounding box center [624, 198] width 106 height 10
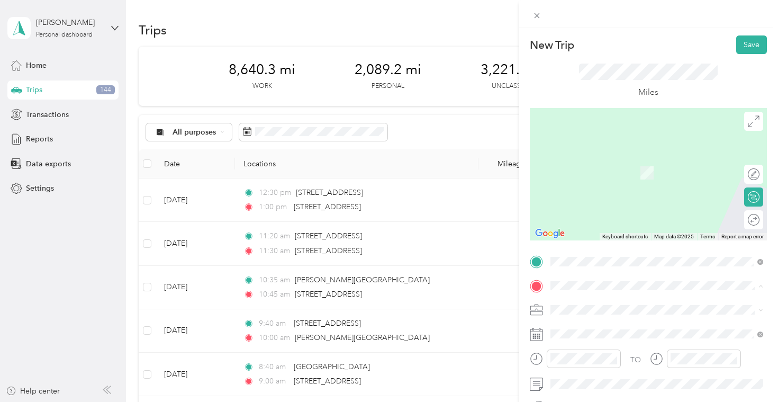
click at [592, 213] on div "Home [STREET_ADDRESS]" at bounding box center [604, 204] width 67 height 22
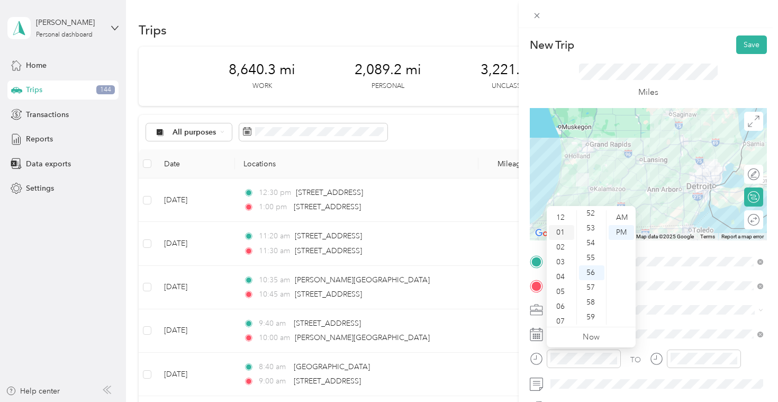
click at [563, 235] on div "01" at bounding box center [561, 232] width 25 height 15
click at [594, 235] on div "30" at bounding box center [591, 233] width 25 height 15
click at [668, 327] on span at bounding box center [657, 334] width 220 height 17
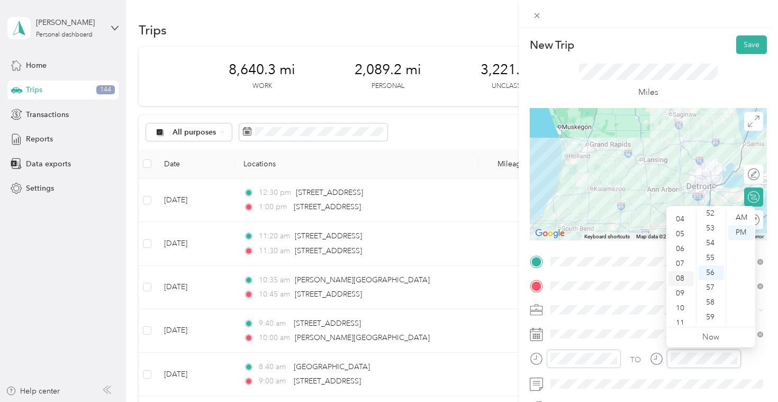
scroll to position [64, 0]
click at [685, 230] on div "05" at bounding box center [681, 228] width 25 height 15
click at [710, 205] on div at bounding box center [648, 174] width 237 height 132
click at [711, 218] on div "00" at bounding box center [711, 217] width 25 height 15
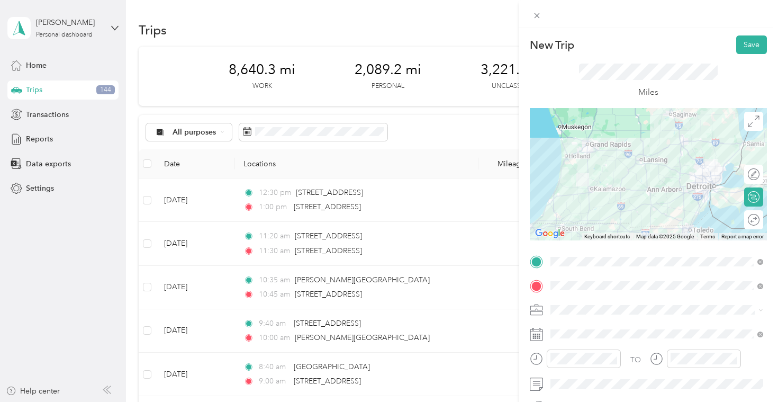
click at [744, 56] on div "Miles" at bounding box center [648, 81] width 237 height 54
click at [753, 43] on button "Save" at bounding box center [752, 44] width 31 height 19
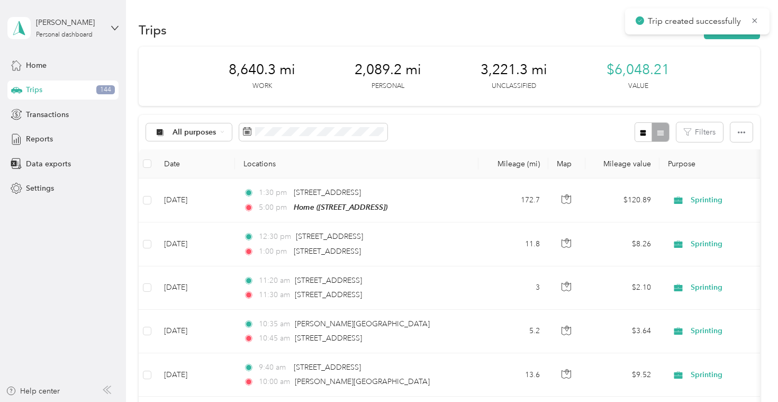
click at [745, 80] on div "8,640.3 mi Work 2,089.2 mi Personal 3,221.3 mi Unclassified $6,048.21 Value" at bounding box center [449, 76] width 621 height 59
click at [29, 141] on span "Reports" at bounding box center [39, 138] width 27 height 11
